Goal: Check status: Check status

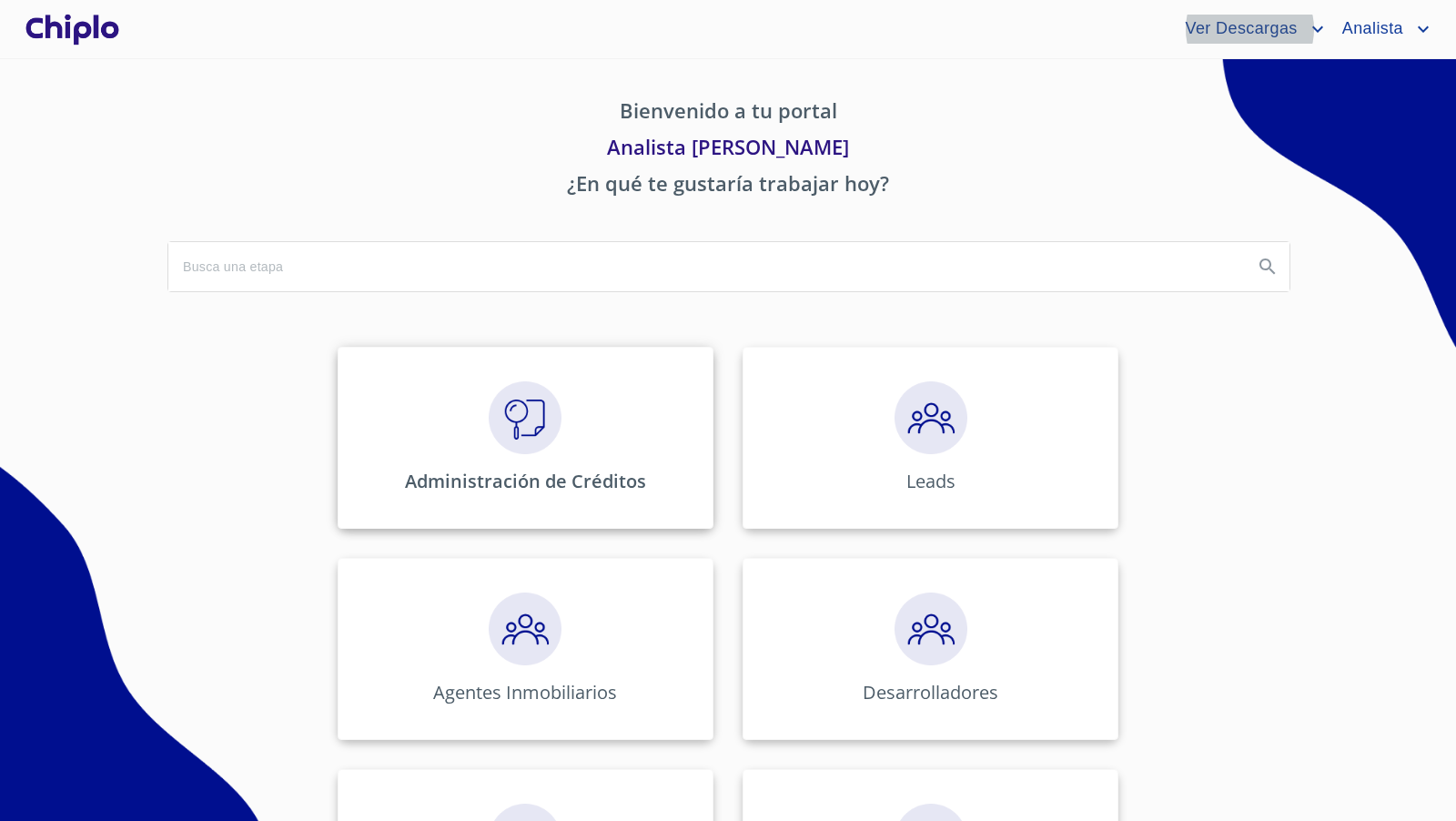
click at [547, 417] on img at bounding box center [525, 417] width 73 height 73
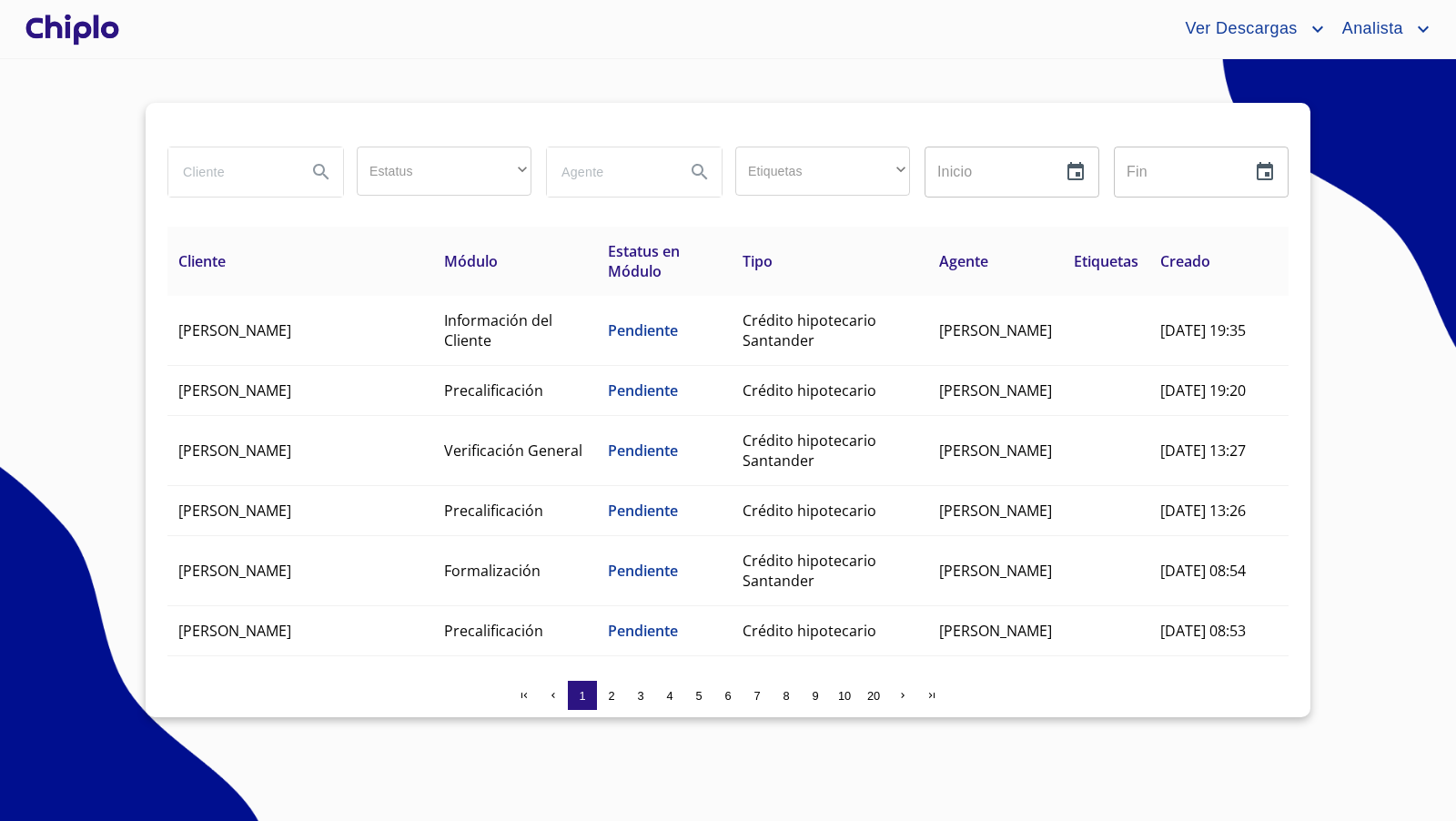
click at [228, 177] on input "search" at bounding box center [230, 171] width 124 height 49
type input "[PERSON_NAME]"
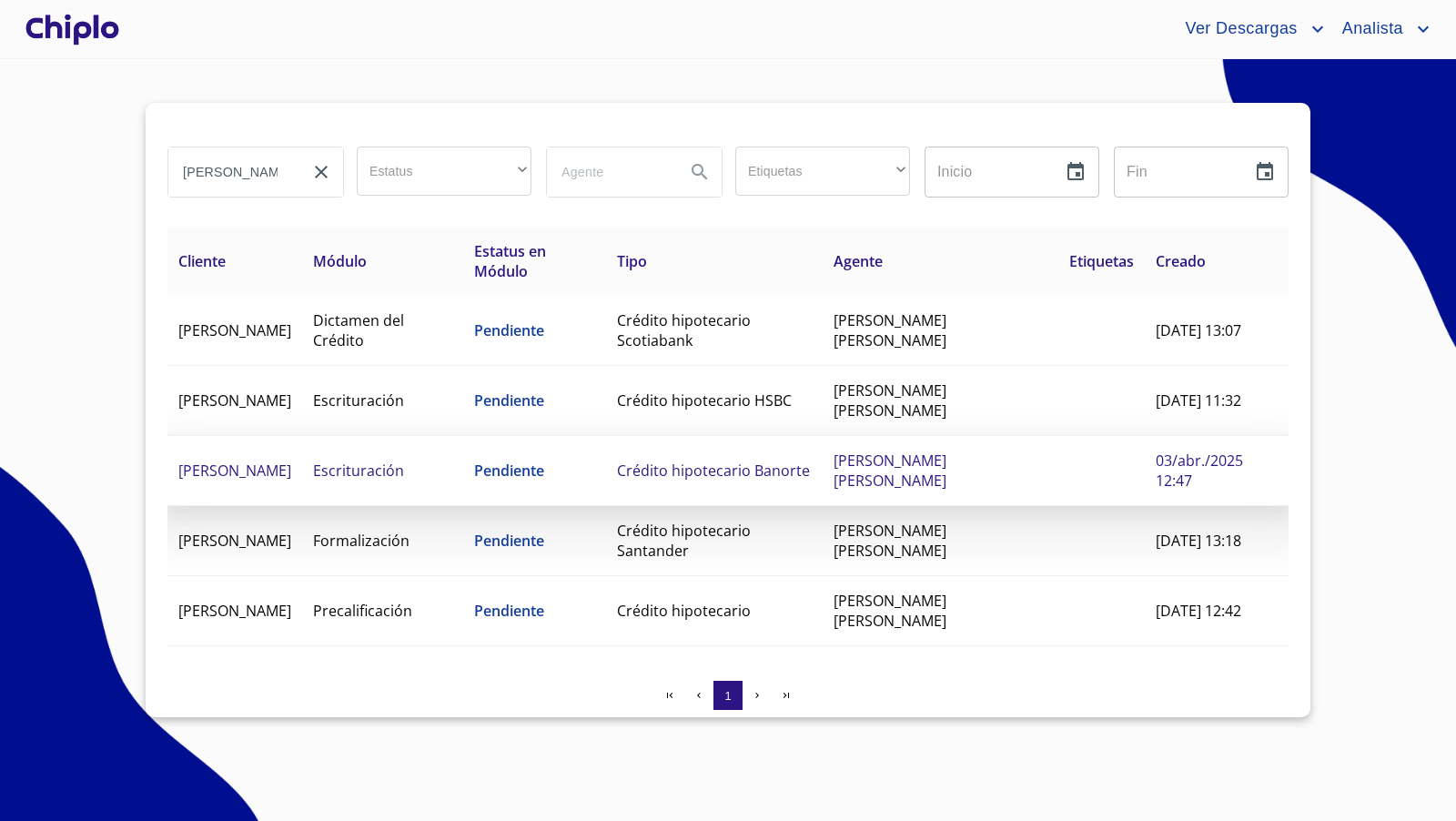
scroll to position [3, 0]
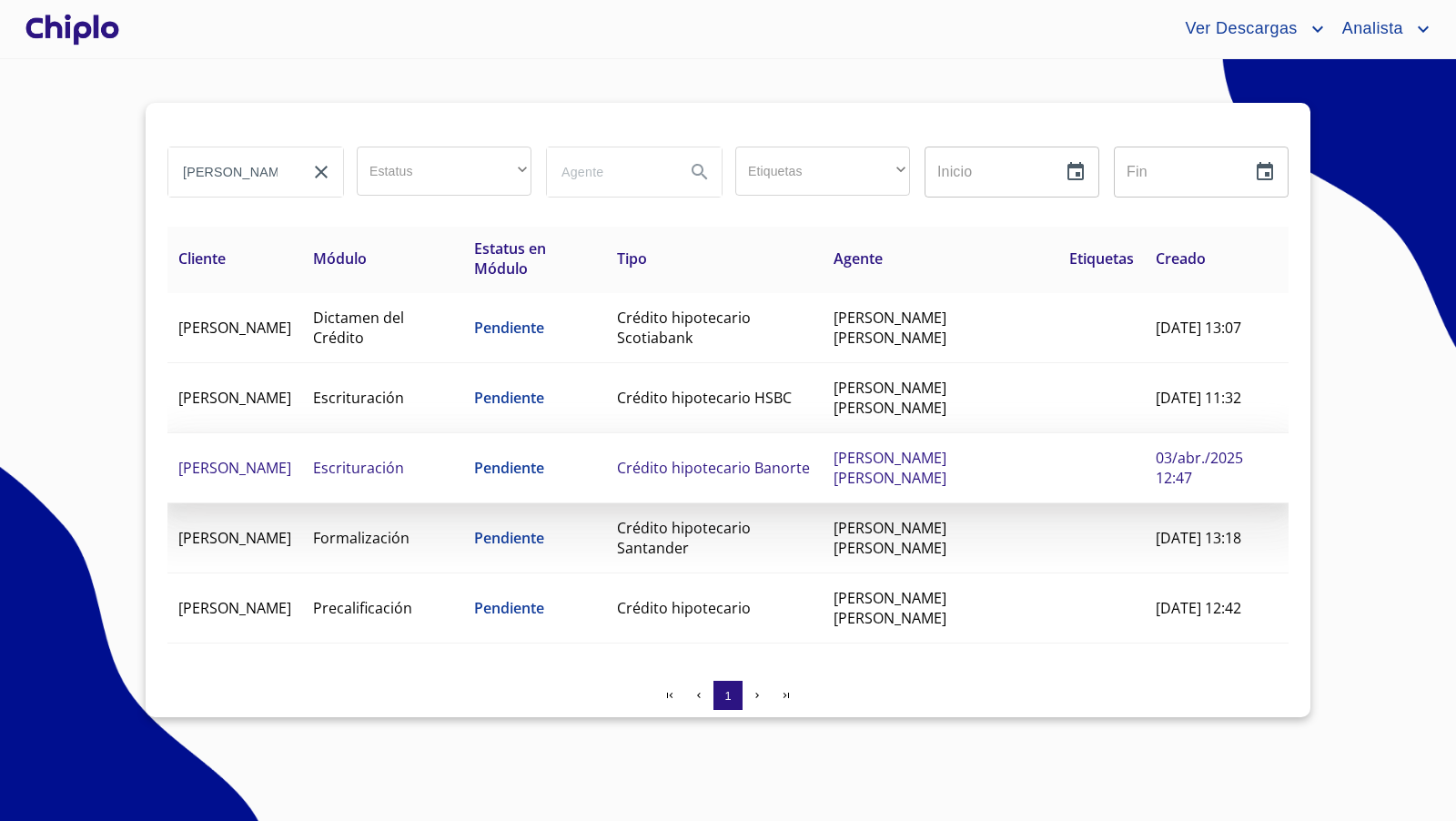
click at [291, 462] on span "[PERSON_NAME]" at bounding box center [234, 467] width 113 height 20
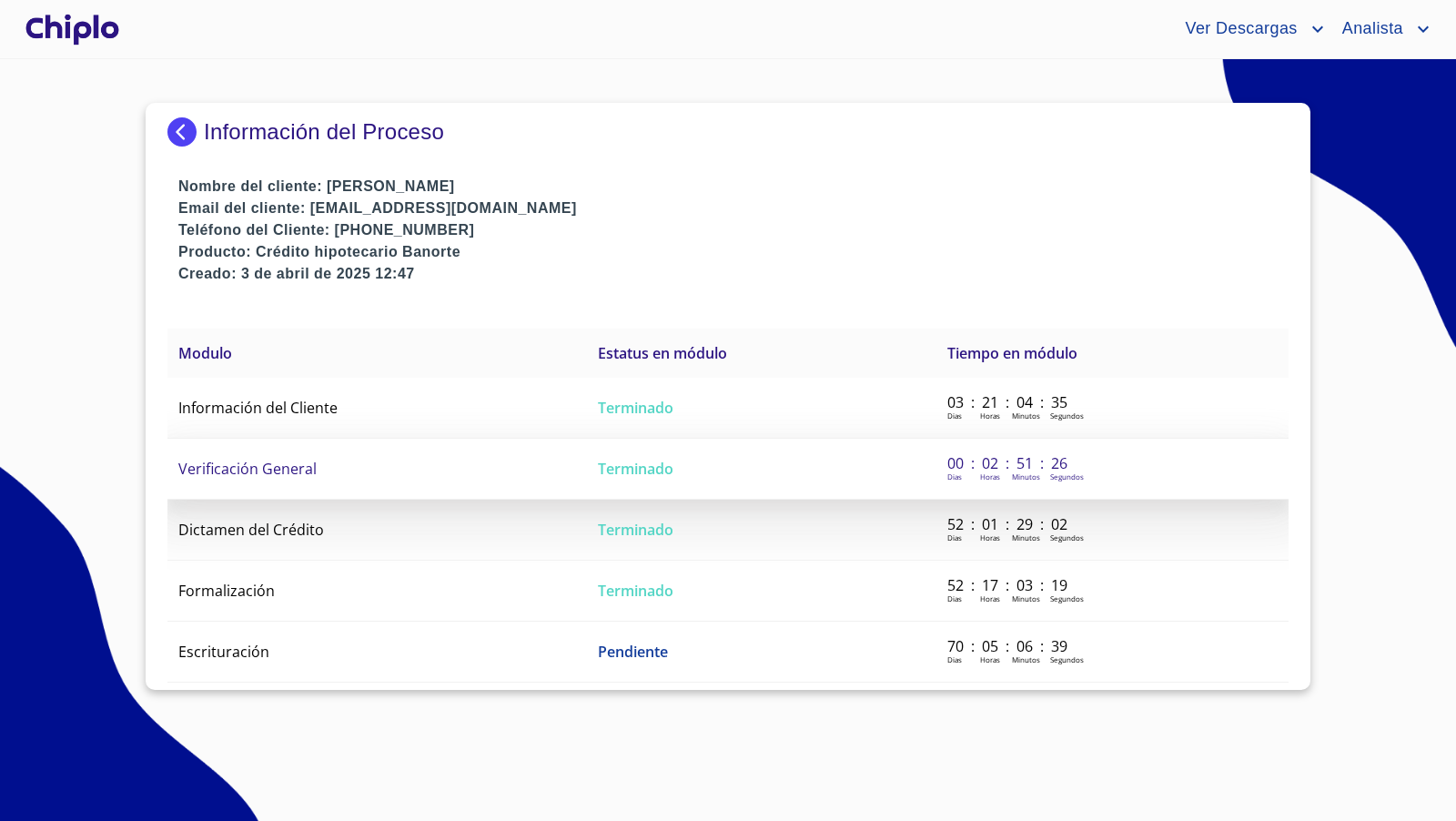
click at [262, 472] on span "Verificación General" at bounding box center [247, 468] width 138 height 20
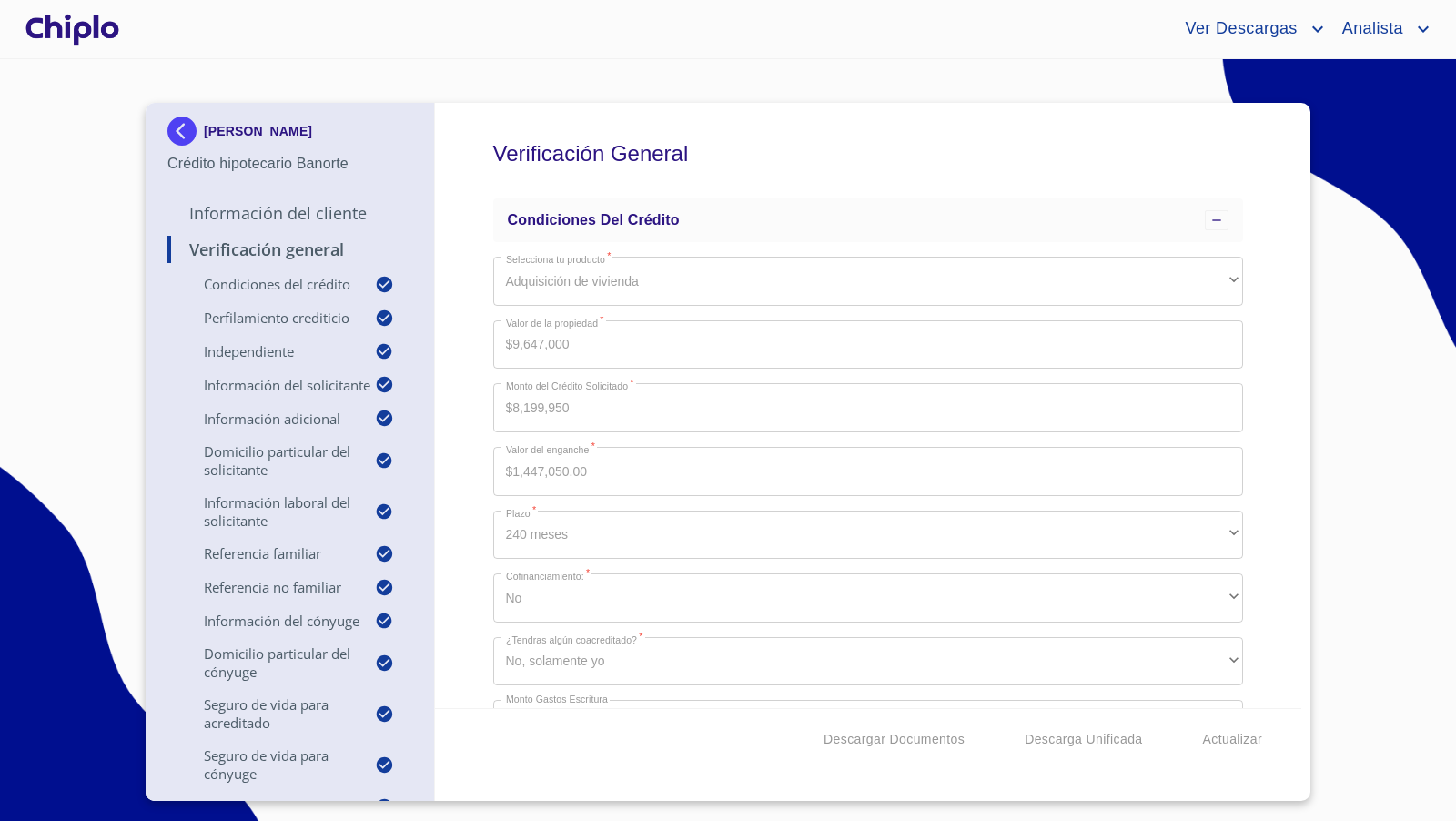
click at [461, 225] on div "Verificación General Condiciones del Crédito Selecciona tu producto   * Adquisi…" at bounding box center [869, 404] width 867 height 605
click at [1297, 475] on div "Verificación General Condiciones del Crédito Selecciona tu producto   * Adquisi…" at bounding box center [869, 404] width 867 height 605
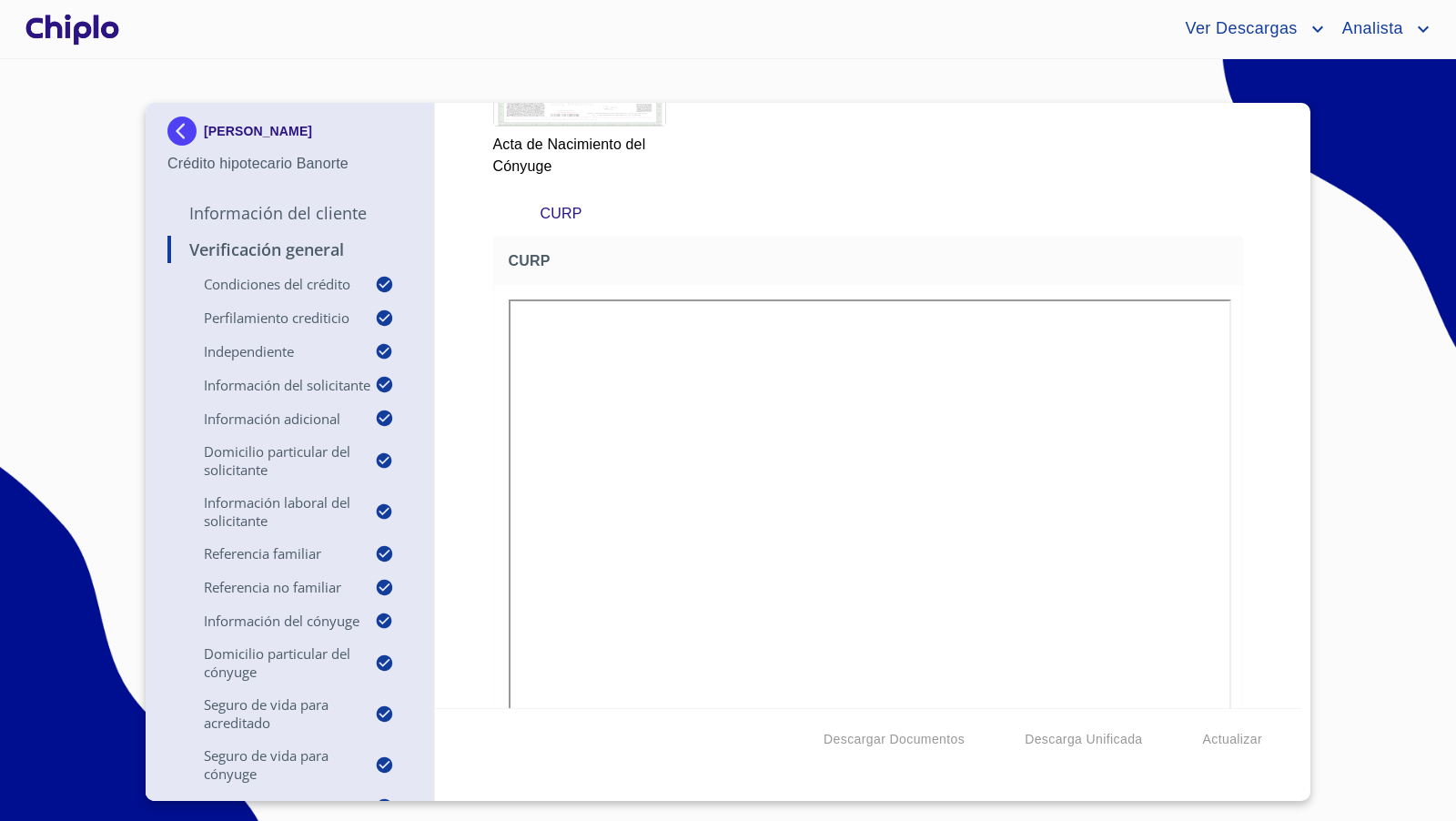
scroll to position [17705, 0]
